Goal: Information Seeking & Learning: Check status

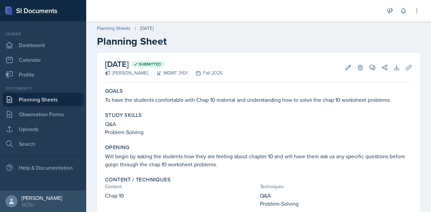
click at [33, 102] on link "Planning Sheets" at bounding box center [43, 99] width 81 height 13
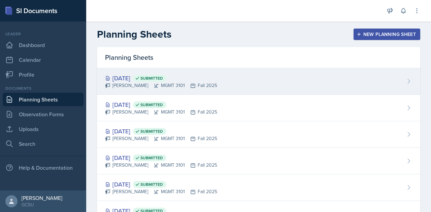
click at [249, 83] on div "[DATE] Submitted [PERSON_NAME] MGMT 3101 Fall 2025" at bounding box center [258, 81] width 323 height 27
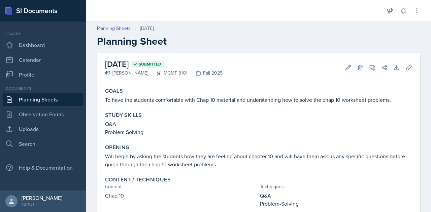
click at [41, 100] on link "Planning Sheets" at bounding box center [43, 99] width 81 height 13
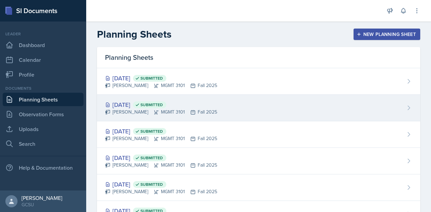
click at [227, 101] on div "[DATE] Submitted [PERSON_NAME] MGMT 3101 Fall 2025" at bounding box center [258, 108] width 323 height 27
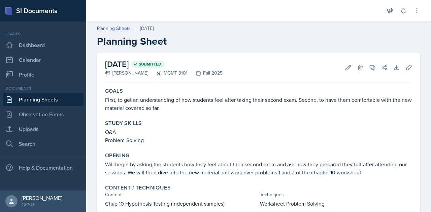
click at [44, 101] on link "Planning Sheets" at bounding box center [43, 99] width 81 height 13
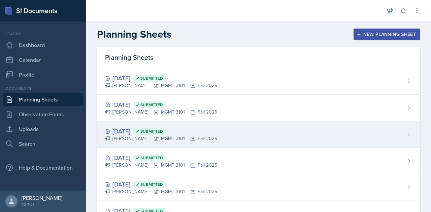
click at [232, 123] on div "[DATE] Submitted [PERSON_NAME] MGMT 3101 Fall 2025" at bounding box center [258, 134] width 323 height 27
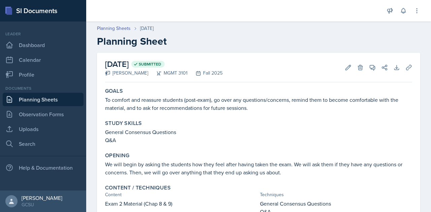
click at [42, 100] on link "Planning Sheets" at bounding box center [43, 99] width 81 height 13
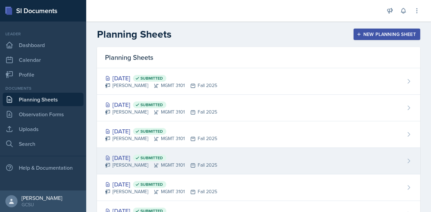
scroll to position [50, 0]
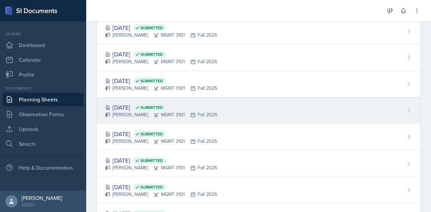
click at [212, 107] on div "[DATE] Submitted [PERSON_NAME] MGMT 3101 Fall 2025" at bounding box center [258, 111] width 323 height 27
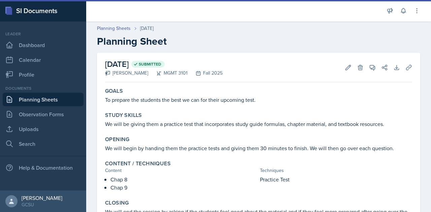
scroll to position [71, 0]
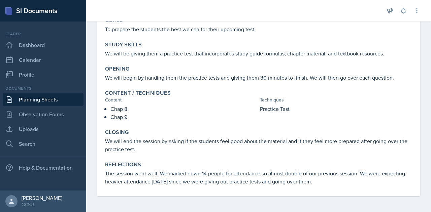
click at [42, 100] on link "Planning Sheets" at bounding box center [43, 99] width 81 height 13
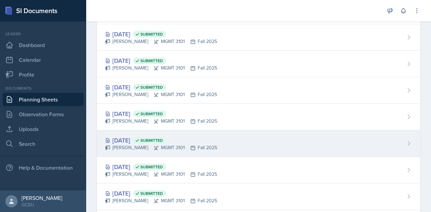
scroll to position [133, 0]
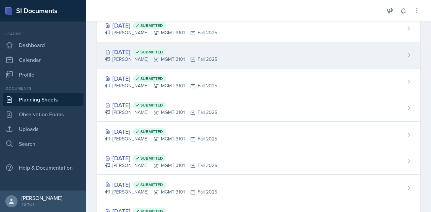
click at [235, 61] on div "[DATE] Submitted [PERSON_NAME] MGMT 3101 Fall 2025" at bounding box center [258, 55] width 323 height 27
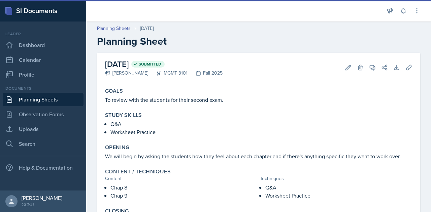
scroll to position [79, 0]
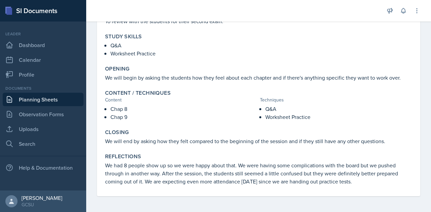
click at [35, 100] on link "Planning Sheets" at bounding box center [43, 99] width 81 height 13
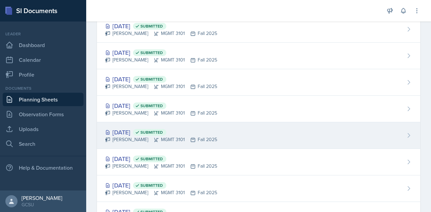
click at [231, 130] on div "[DATE] Submitted [PERSON_NAME] MGMT 3101 Fall 2025" at bounding box center [258, 135] width 323 height 27
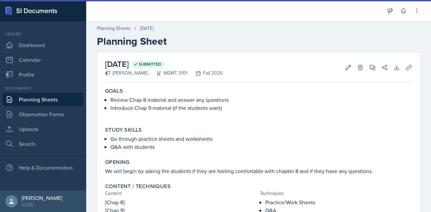
scroll to position [108, 0]
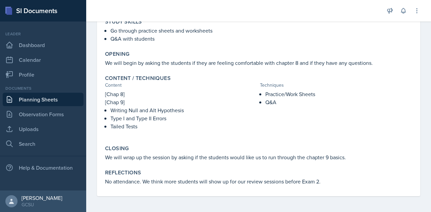
click at [57, 97] on link "Planning Sheets" at bounding box center [43, 99] width 81 height 13
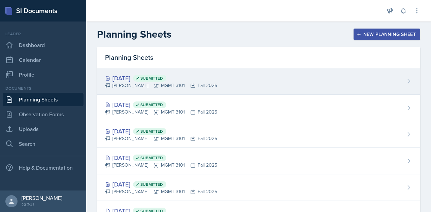
click at [213, 78] on div "[DATE] Submitted [PERSON_NAME] MGMT 3101 Fall 2025" at bounding box center [258, 81] width 323 height 27
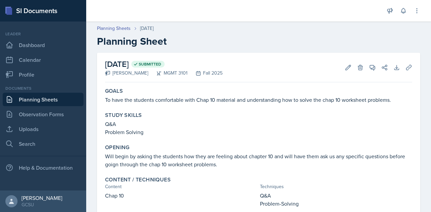
click at [38, 93] on link "Planning Sheets" at bounding box center [43, 99] width 81 height 13
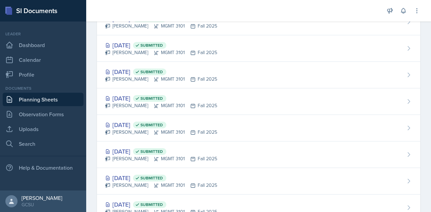
scroll to position [216, 0]
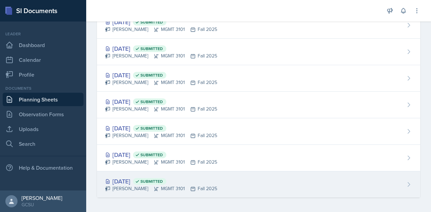
click at [236, 191] on div "[DATE] Submitted [PERSON_NAME] MGMT 3101 Fall 2025" at bounding box center [258, 185] width 323 height 26
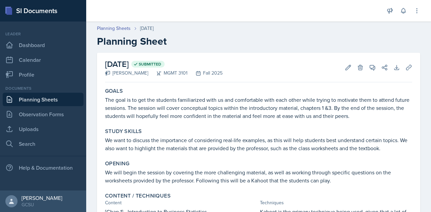
click at [61, 99] on link "Planning Sheets" at bounding box center [43, 99] width 81 height 13
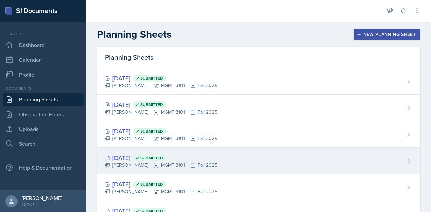
scroll to position [216, 0]
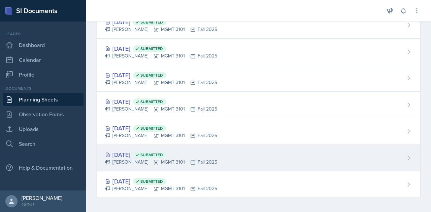
click at [237, 159] on div "[DATE] Submitted [PERSON_NAME] MGMT 3101 Fall 2025" at bounding box center [258, 158] width 323 height 27
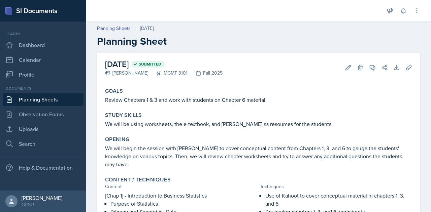
click at [68, 102] on link "Planning Sheets" at bounding box center [43, 99] width 81 height 13
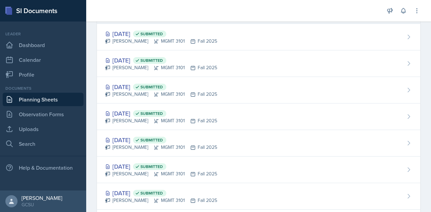
scroll to position [216, 0]
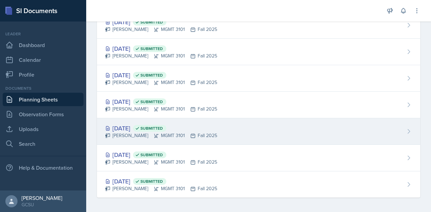
click at [214, 132] on div "[DATE] Submitted [PERSON_NAME] MGMT 3101 Fall 2025" at bounding box center [258, 131] width 323 height 27
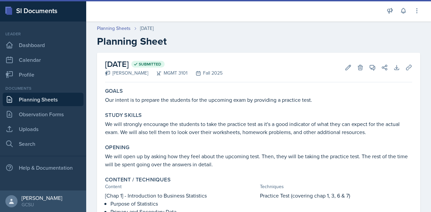
scroll to position [275, 0]
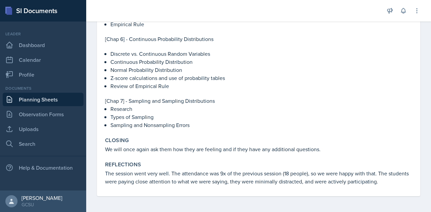
click at [26, 95] on link "Planning Sheets" at bounding box center [43, 99] width 81 height 13
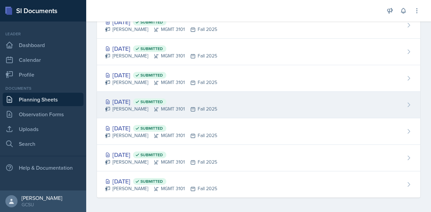
click at [226, 100] on div "[DATE] Submitted [PERSON_NAME] MGMT 3101 Fall 2025" at bounding box center [258, 105] width 323 height 27
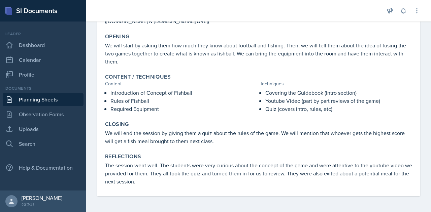
click at [44, 99] on link "Planning Sheets" at bounding box center [43, 99] width 81 height 13
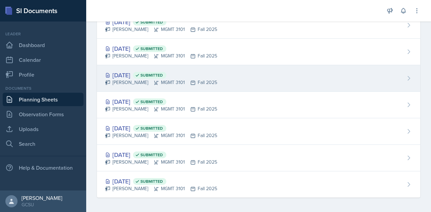
click at [221, 74] on div "[DATE] Submitted [PERSON_NAME] MGMT 3101 Fall 2025" at bounding box center [258, 78] width 323 height 27
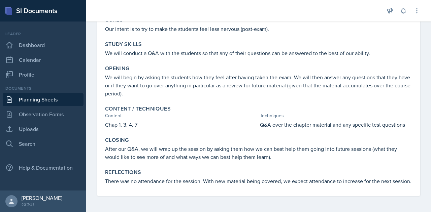
click at [26, 101] on link "Planning Sheets" at bounding box center [43, 99] width 81 height 13
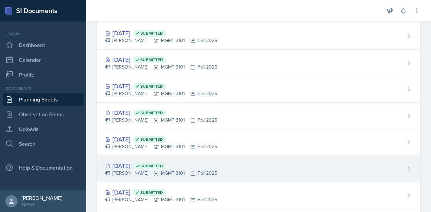
click at [220, 163] on div "[DATE] Submitted [PERSON_NAME] MGMT 3101 Fall 2025" at bounding box center [258, 169] width 323 height 27
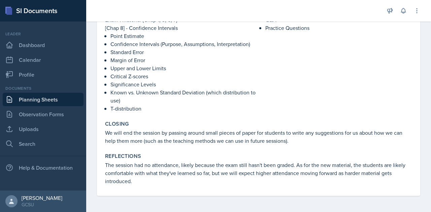
click at [53, 98] on link "Planning Sheets" at bounding box center [43, 99] width 81 height 13
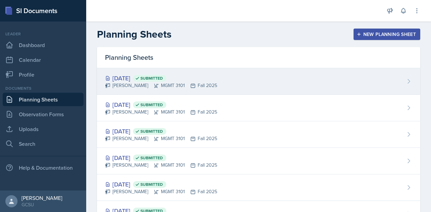
click at [221, 80] on div "[DATE] Submitted [PERSON_NAME] MGMT 3101 Fall 2025" at bounding box center [258, 81] width 323 height 27
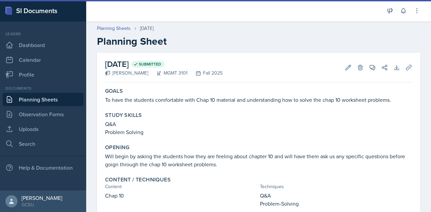
click at [59, 99] on link "Planning Sheets" at bounding box center [43, 99] width 81 height 13
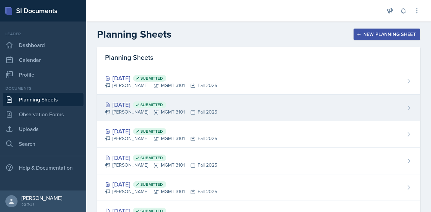
click at [232, 117] on div "[DATE] Submitted [PERSON_NAME] MGMT 3101 Fall 2025" at bounding box center [258, 108] width 323 height 27
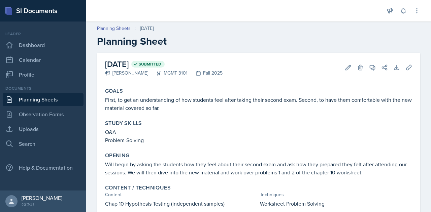
click at [38, 101] on link "Planning Sheets" at bounding box center [43, 99] width 81 height 13
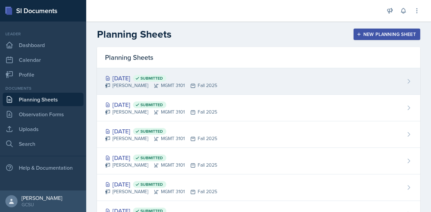
click at [212, 77] on div "[DATE] Submitted [PERSON_NAME] MGMT 3101 Fall 2025" at bounding box center [258, 81] width 323 height 27
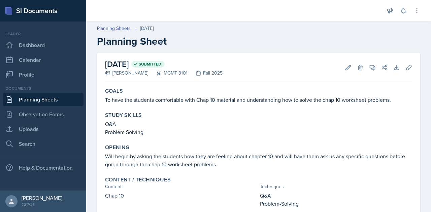
click at [41, 97] on link "Planning Sheets" at bounding box center [43, 99] width 81 height 13
